Goal: Entertainment & Leisure: Consume media (video, audio)

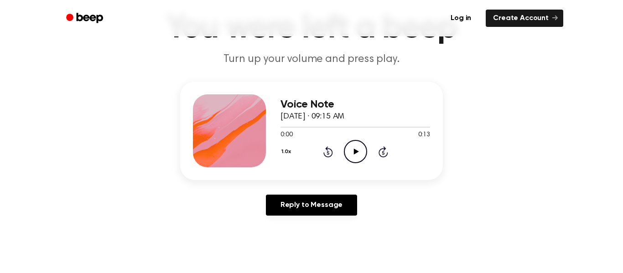
scroll to position [62, 0]
click at [353, 147] on icon "Play Audio" at bounding box center [355, 151] width 23 height 23
click at [332, 151] on icon at bounding box center [328, 151] width 10 height 11
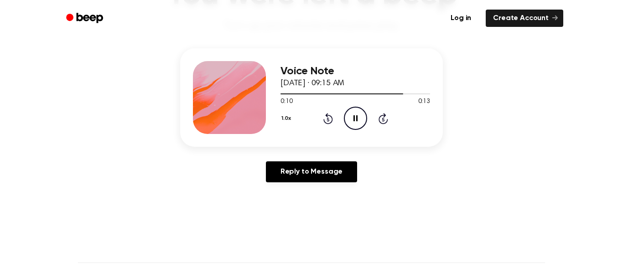
scroll to position [94, 0]
click at [360, 122] on icon "Play Audio" at bounding box center [355, 118] width 23 height 23
click at [354, 119] on icon at bounding box center [355, 119] width 5 height 6
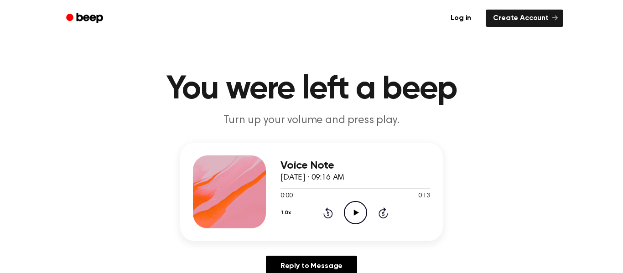
click at [350, 212] on icon "Play Audio" at bounding box center [355, 212] width 23 height 23
click at [358, 210] on icon "Pause Audio" at bounding box center [355, 212] width 23 height 23
click at [358, 210] on icon "Play Audio" at bounding box center [355, 212] width 23 height 23
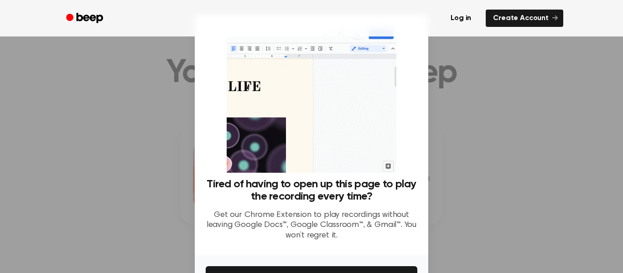
scroll to position [16, 0]
click at [476, 160] on div at bounding box center [311, 136] width 623 height 273
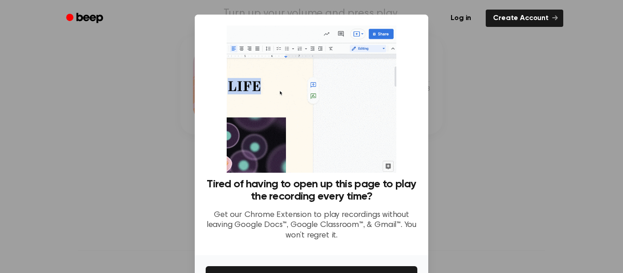
scroll to position [0, 0]
click at [504, 182] on div at bounding box center [311, 136] width 623 height 273
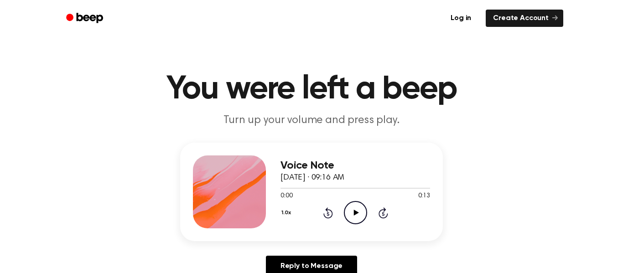
click at [352, 209] on icon "Play Audio" at bounding box center [355, 212] width 23 height 23
click at [354, 203] on icon "Play Audio" at bounding box center [355, 212] width 23 height 23
click at [347, 207] on icon "Play Audio" at bounding box center [355, 212] width 23 height 23
click at [347, 212] on icon "Play Audio" at bounding box center [355, 212] width 23 height 23
click at [350, 210] on icon "Play Audio" at bounding box center [355, 212] width 23 height 23
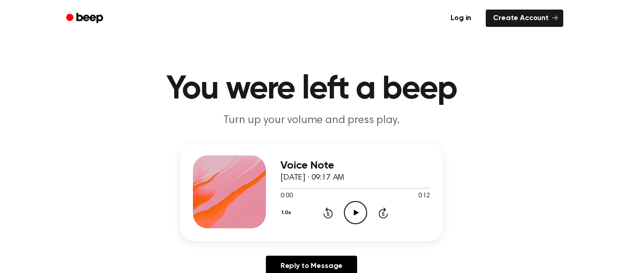
click at [356, 215] on icon "Play Audio" at bounding box center [355, 212] width 23 height 23
click at [351, 214] on icon "Play Audio" at bounding box center [355, 212] width 23 height 23
click at [357, 213] on icon at bounding box center [355, 213] width 5 height 6
click at [350, 212] on icon "Play Audio" at bounding box center [355, 212] width 23 height 23
click at [349, 208] on icon "Play Audio" at bounding box center [355, 212] width 23 height 23
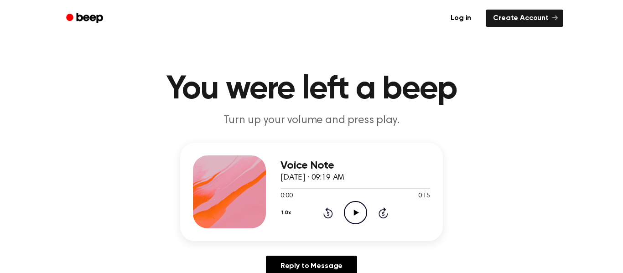
click at [352, 213] on icon "Play Audio" at bounding box center [355, 212] width 23 height 23
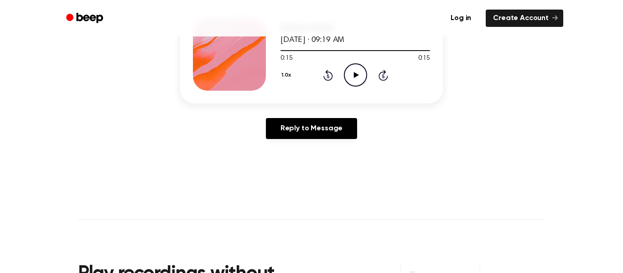
scroll to position [136, 0]
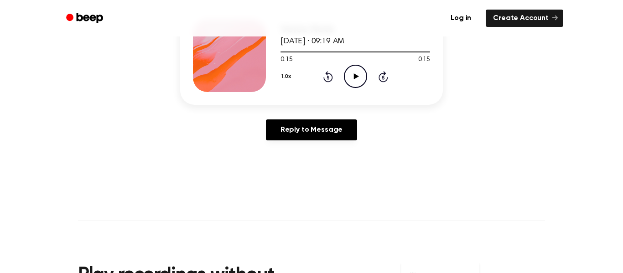
click at [358, 72] on icon "Play Audio" at bounding box center [355, 76] width 23 height 23
click at [355, 73] on icon "Play Audio" at bounding box center [355, 76] width 23 height 23
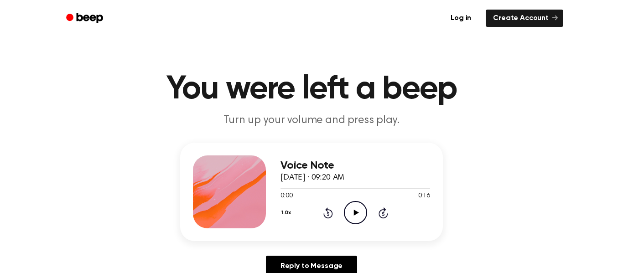
click at [352, 212] on icon "Play Audio" at bounding box center [355, 212] width 23 height 23
click at [357, 213] on icon at bounding box center [355, 213] width 5 height 6
click at [329, 212] on icon "Rewind 5 seconds" at bounding box center [328, 213] width 10 height 12
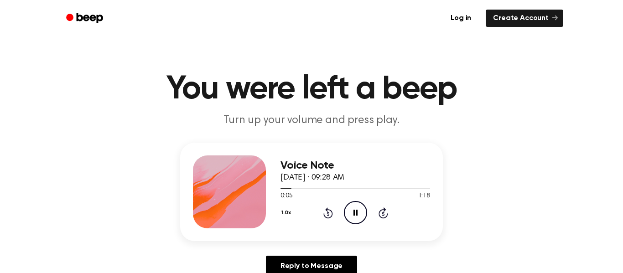
click at [329, 212] on icon "Rewind 5 seconds" at bounding box center [328, 213] width 10 height 12
click at [358, 205] on icon "Play Audio" at bounding box center [355, 212] width 23 height 23
click at [354, 214] on icon at bounding box center [355, 213] width 5 height 6
click at [354, 215] on icon at bounding box center [355, 213] width 5 height 6
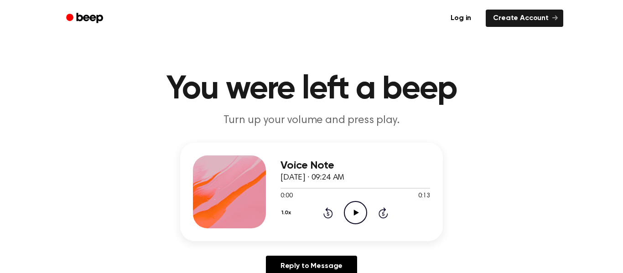
click at [353, 215] on icon "Play Audio" at bounding box center [355, 212] width 23 height 23
click at [354, 213] on icon at bounding box center [355, 213] width 5 height 6
click at [357, 206] on icon "Play Audio" at bounding box center [355, 212] width 23 height 23
click at [355, 217] on icon "Play Audio" at bounding box center [355, 212] width 23 height 23
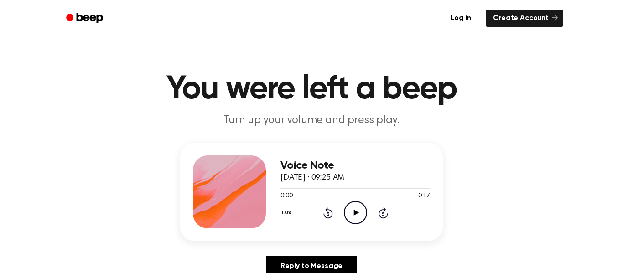
click at [353, 212] on icon at bounding box center [355, 213] width 5 height 6
click at [351, 210] on icon "Play Audio" at bounding box center [355, 212] width 23 height 23
click at [357, 208] on icon "Play Audio" at bounding box center [355, 212] width 23 height 23
click at [356, 208] on icon "Play Audio" at bounding box center [355, 212] width 23 height 23
click at [356, 208] on icon "Pause Audio" at bounding box center [355, 212] width 23 height 23
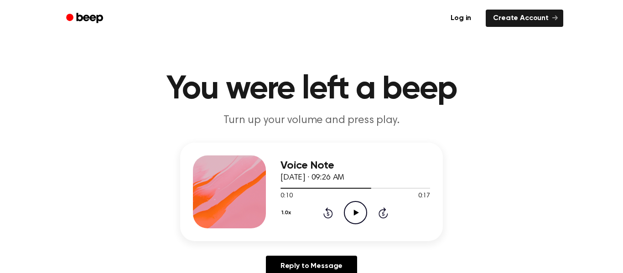
click at [353, 214] on icon "Play Audio" at bounding box center [355, 212] width 23 height 23
click at [327, 213] on icon "Rewind 5 seconds" at bounding box center [328, 213] width 10 height 12
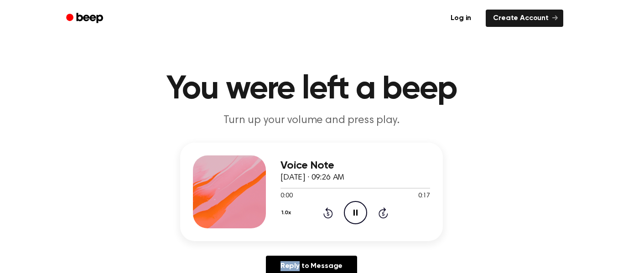
click at [327, 213] on icon "Rewind 5 seconds" at bounding box center [328, 213] width 10 height 12
